Goal: Navigation & Orientation: Find specific page/section

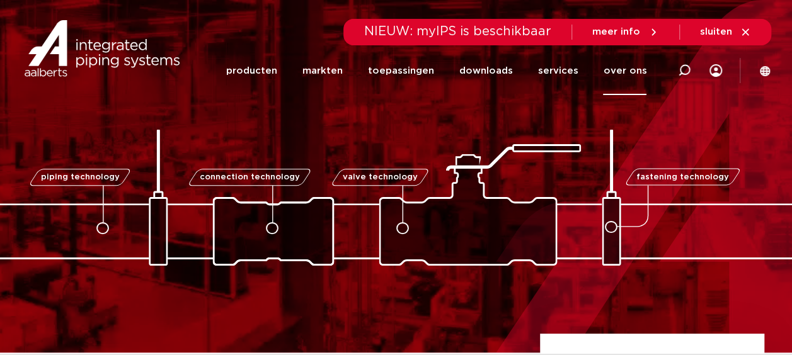
drag, startPoint x: 0, startPoint y: 0, endPoint x: 630, endPoint y: 74, distance: 634.0
click at [630, 74] on link "over ons" at bounding box center [624, 71] width 43 height 49
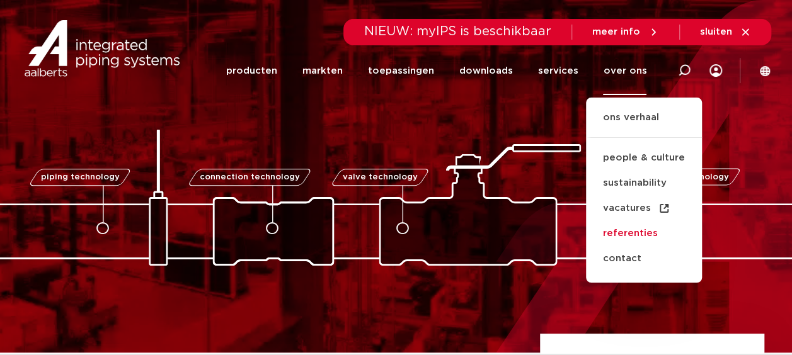
click at [636, 232] on link "referenties" at bounding box center [644, 233] width 116 height 25
